Goal: Use online tool/utility

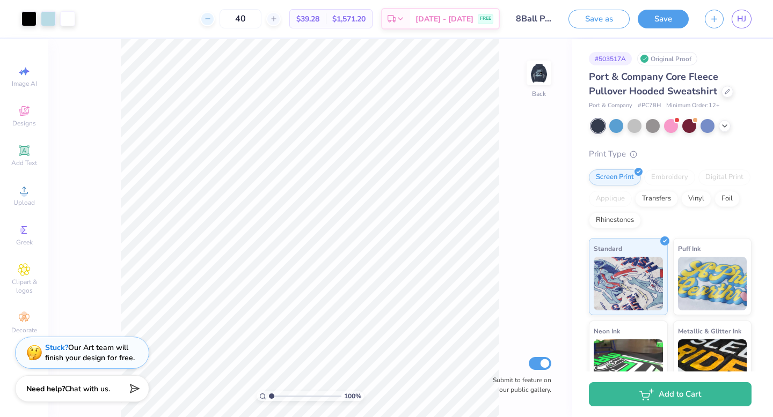
click at [211, 19] on icon at bounding box center [208, 19] width 8 height 8
click at [224, 19] on div "37 Per Item Total Est. Delivery N/A FREE" at bounding box center [291, 19] width 416 height 38
click at [232, 17] on div "37" at bounding box center [240, 18] width 80 height 19
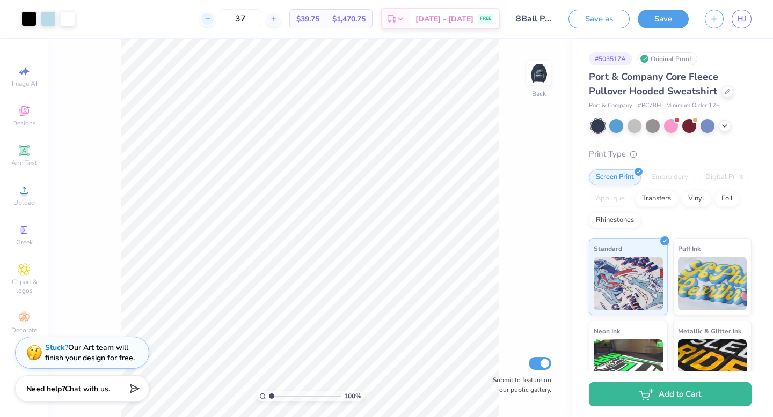
click at [215, 19] on div at bounding box center [207, 19] width 14 height 14
click at [225, 19] on div "35 Per Item Total Est. Delivery N/A FREE" at bounding box center [291, 19] width 416 height 38
click at [215, 15] on div at bounding box center [207, 19] width 14 height 14
type input "34"
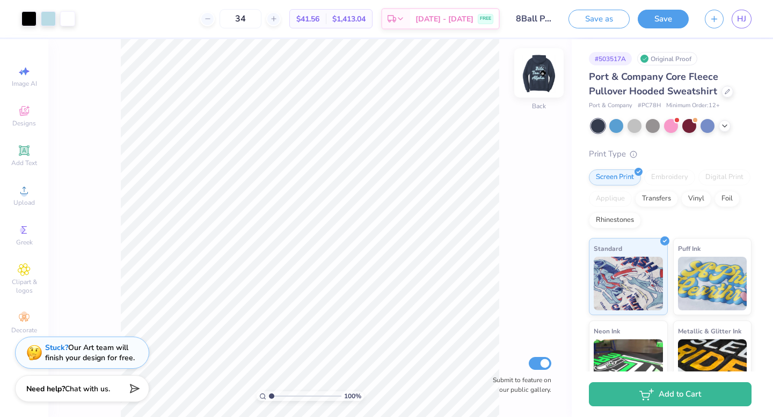
click at [542, 69] on img at bounding box center [538, 73] width 43 height 43
click at [542, 69] on img at bounding box center [538, 72] width 21 height 21
click at [721, 124] on icon at bounding box center [724, 125] width 9 height 9
